Goal: Information Seeking & Learning: Learn about a topic

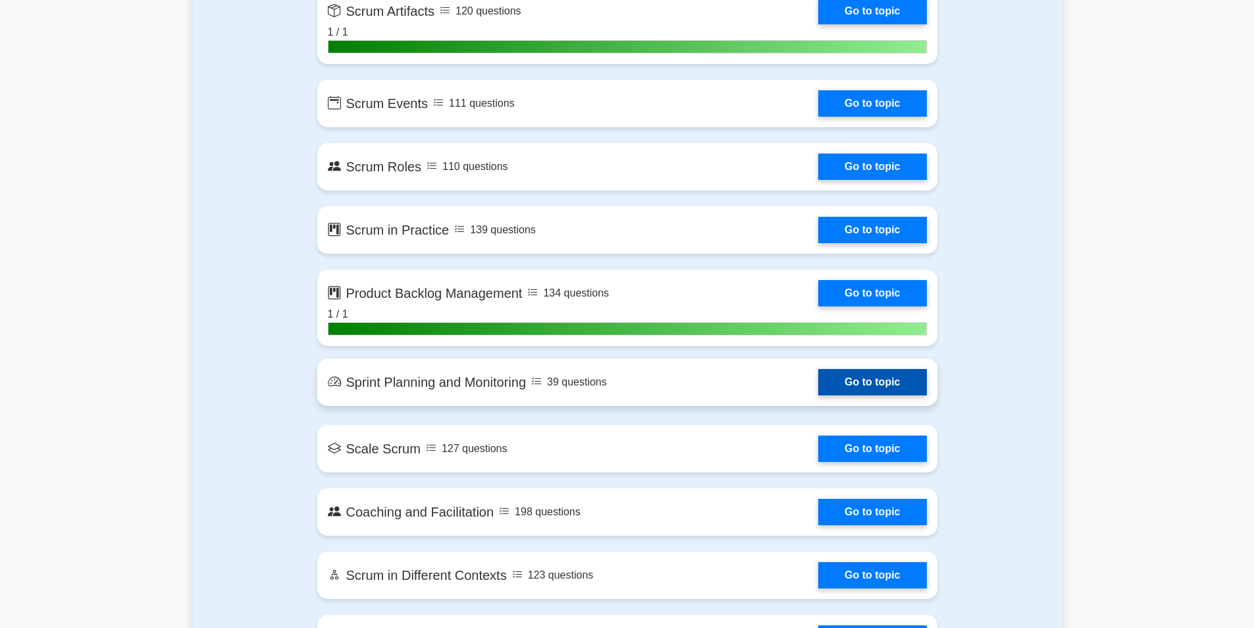
click at [899, 380] on link "Go to topic" at bounding box center [872, 382] width 108 height 26
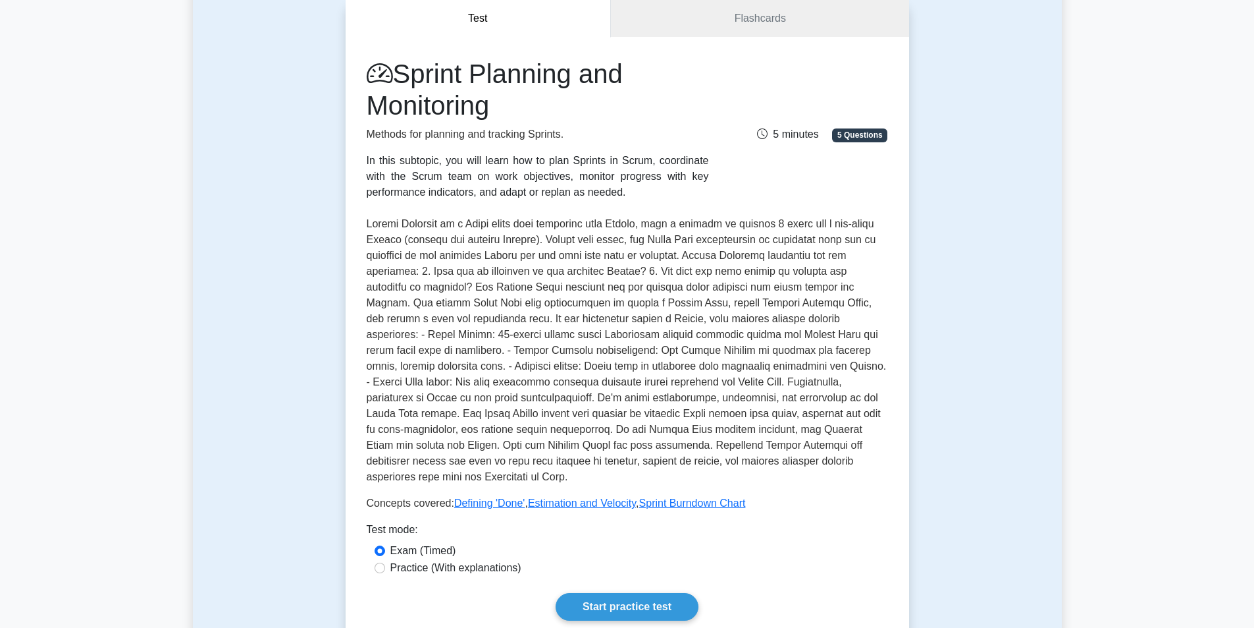
scroll to position [198, 0]
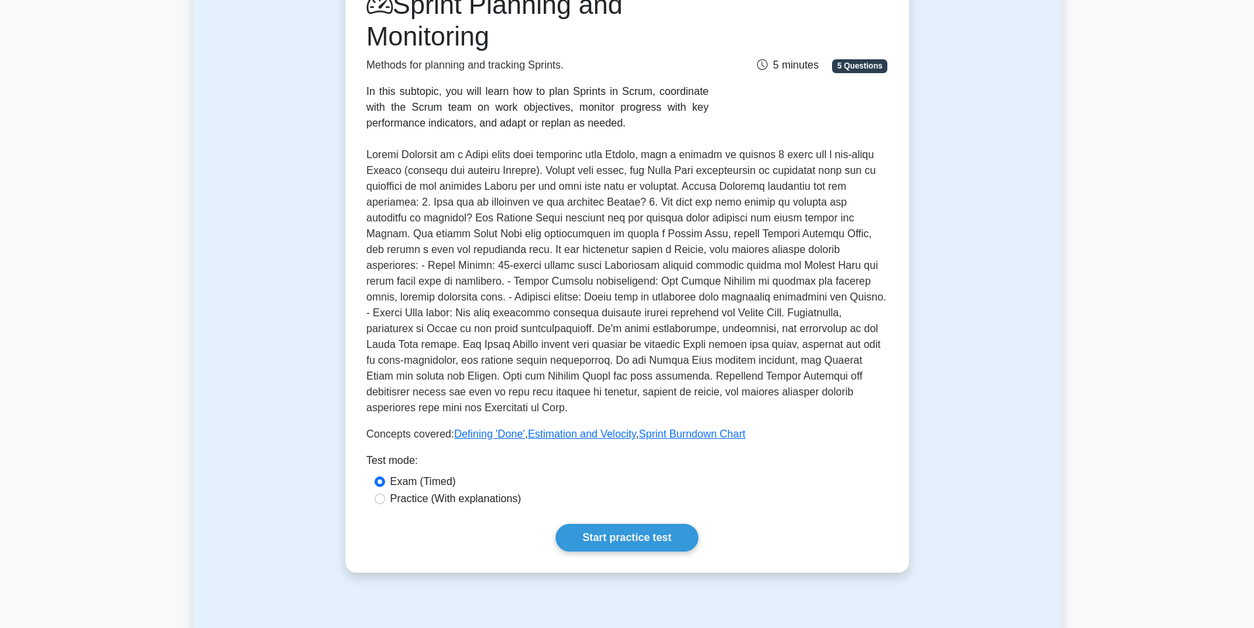
click at [433, 496] on label "Practice (With explanations)" at bounding box center [455, 499] width 131 height 16
click at [385, 496] on input "Practice (With explanations)" at bounding box center [380, 498] width 11 height 11
radio input "true"
click at [435, 473] on label "Exam (Timed)" at bounding box center [423, 481] width 66 height 16
click at [385, 476] on input "Exam (Timed)" at bounding box center [380, 481] width 11 height 11
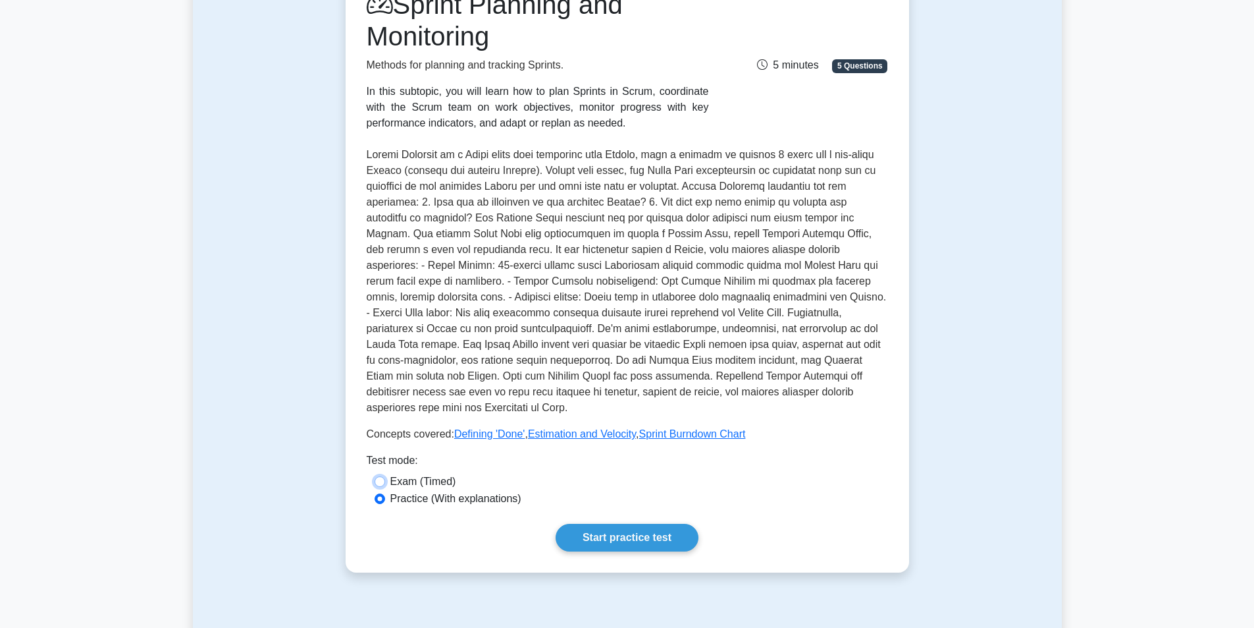
radio input "true"
click at [624, 539] on link "Start practice test" at bounding box center [627, 537] width 143 height 28
